Goal: Task Accomplishment & Management: Manage account settings

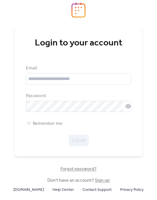
drag, startPoint x: 120, startPoint y: 27, endPoint x: 99, endPoint y: 51, distance: 32.0
click at [99, 58] on div at bounding box center [78, 61] width 105 height 7
